Goal: Contribute content: Contribute content

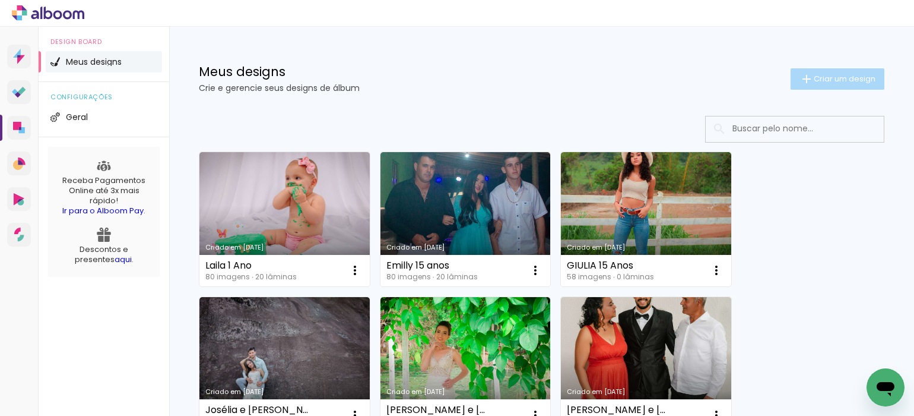
click at [829, 79] on span "Criar um design" at bounding box center [845, 79] width 62 height 8
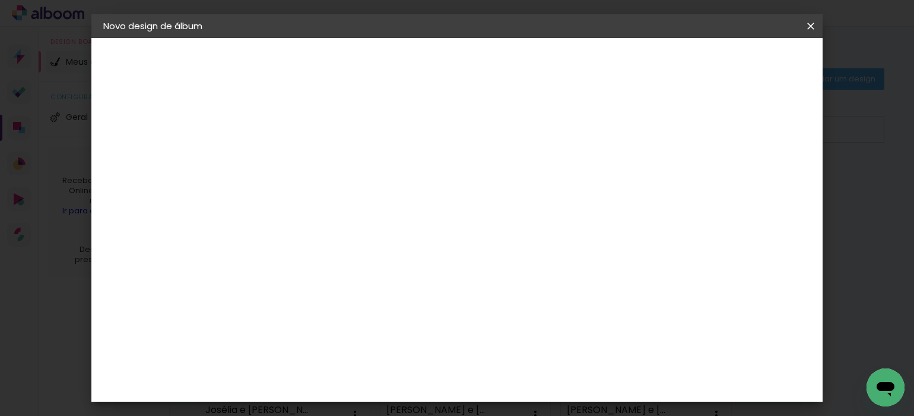
click at [297, 154] on input at bounding box center [297, 159] width 0 height 18
type input "Laysa e [PERSON_NAME]"
type paper-input "Laysa e [PERSON_NAME]"
click at [419, 66] on paper-button "Avançar" at bounding box center [390, 63] width 58 height 20
click at [392, 216] on paper-input-container at bounding box center [328, 226] width 128 height 27
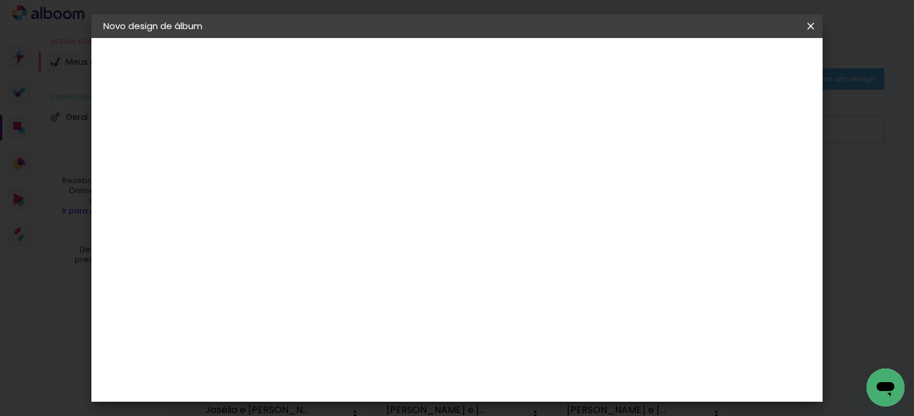
type input "[PERSON_NAME]"
type paper-input "[PERSON_NAME]"
click at [302, 266] on div "[PERSON_NAME]" at bounding box center [329, 268] width 79 height 9
click at [344, 265] on div "[PERSON_NAME]" at bounding box center [329, 268] width 79 height 9
click at [0, 0] on slot "Avançar" at bounding box center [0, 0] width 0 height 0
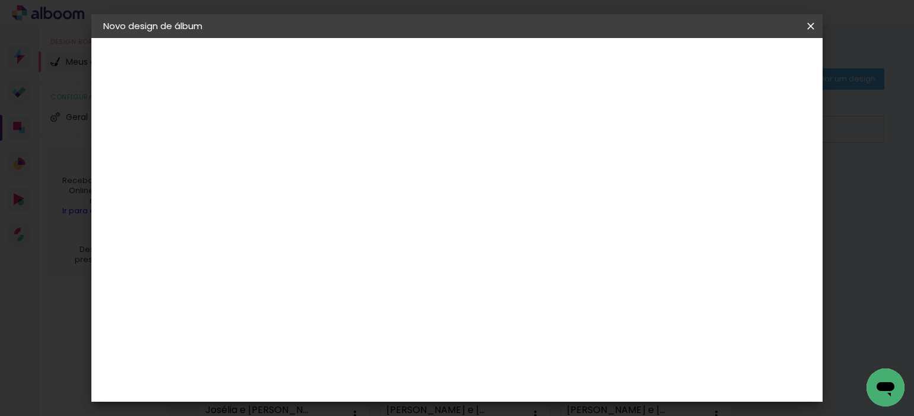
click at [344, 198] on input "text" at bounding box center [320, 207] width 46 height 18
click at [0, 0] on slot "Encadernados" at bounding box center [0, 0] width 0 height 0
type input "Encadernados"
click at [378, 348] on span "25 x 60" at bounding box center [349, 360] width 55 height 24
click at [0, 0] on slot "Avançar" at bounding box center [0, 0] width 0 height 0
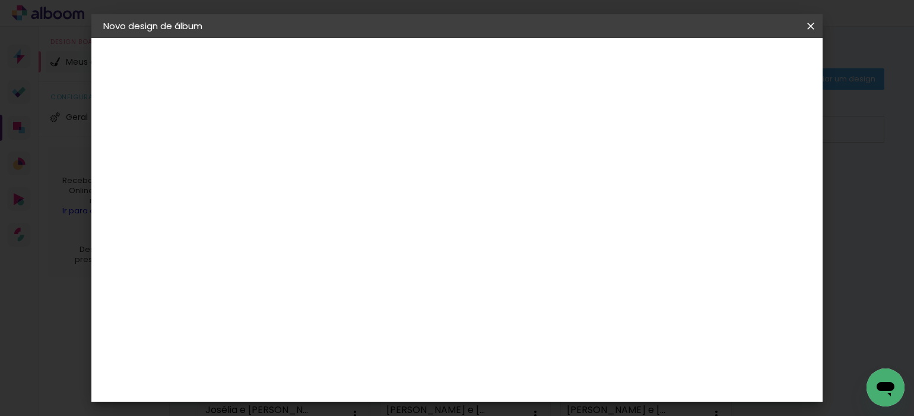
click at [630, 59] on span "Iniciar design" at bounding box center [603, 63] width 54 height 8
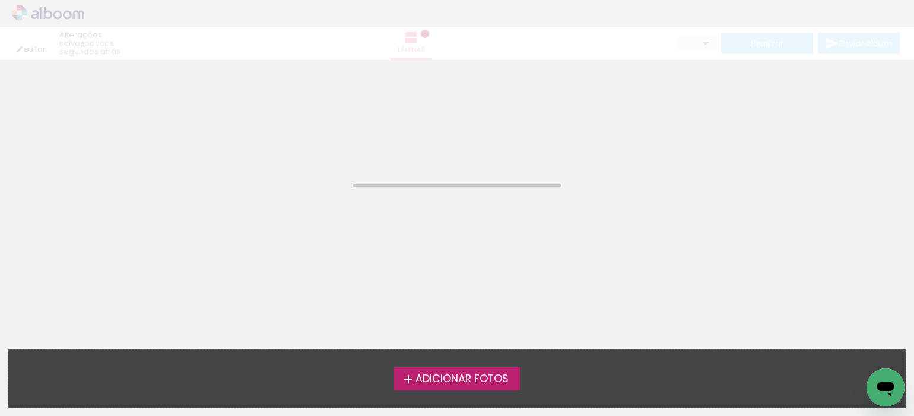
click at [490, 375] on span "Adicionar Fotos" at bounding box center [462, 378] width 93 height 11
click at [0, 0] on input "file" at bounding box center [0, 0] width 0 height 0
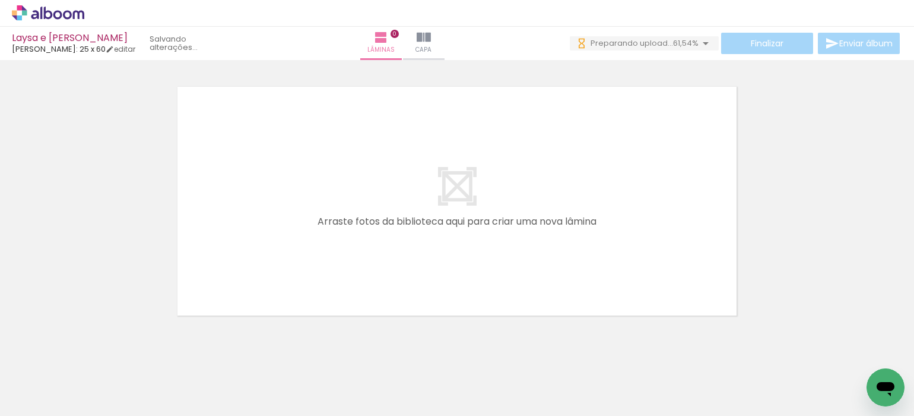
click at [51, 399] on span "Adicionar Fotos" at bounding box center [42, 399] width 36 height 13
click at [0, 0] on input "file" at bounding box center [0, 0] width 0 height 0
click at [37, 401] on span "Adicionar Fotos" at bounding box center [42, 399] width 36 height 13
click at [0, 0] on input "file" at bounding box center [0, 0] width 0 height 0
